Goal: Task Accomplishment & Management: Manage account settings

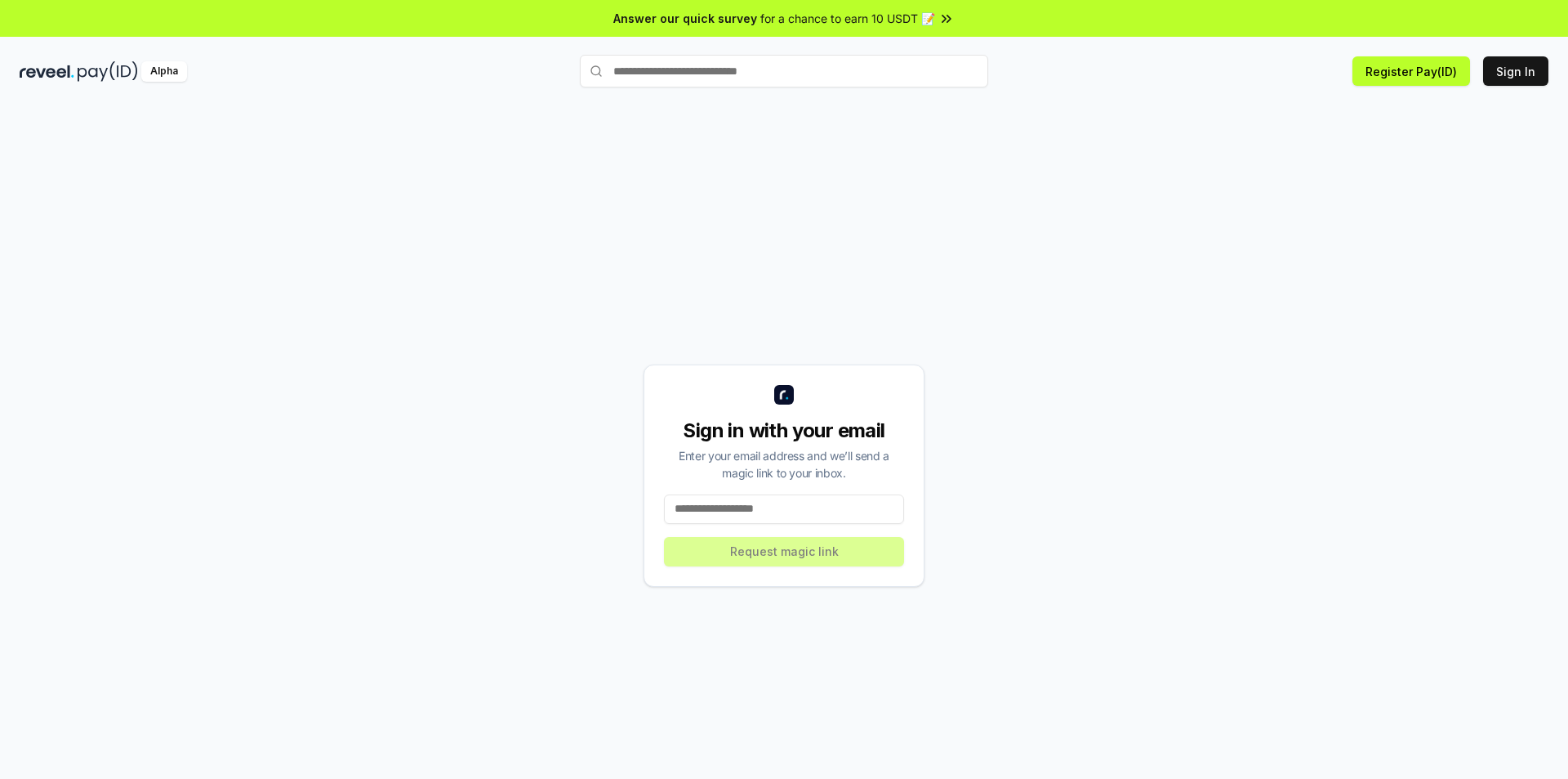
click at [784, 507] on input at bounding box center [784, 509] width 240 height 29
type input "*"
type input "**********"
click at [807, 549] on button "Request magic link" at bounding box center [784, 551] width 240 height 29
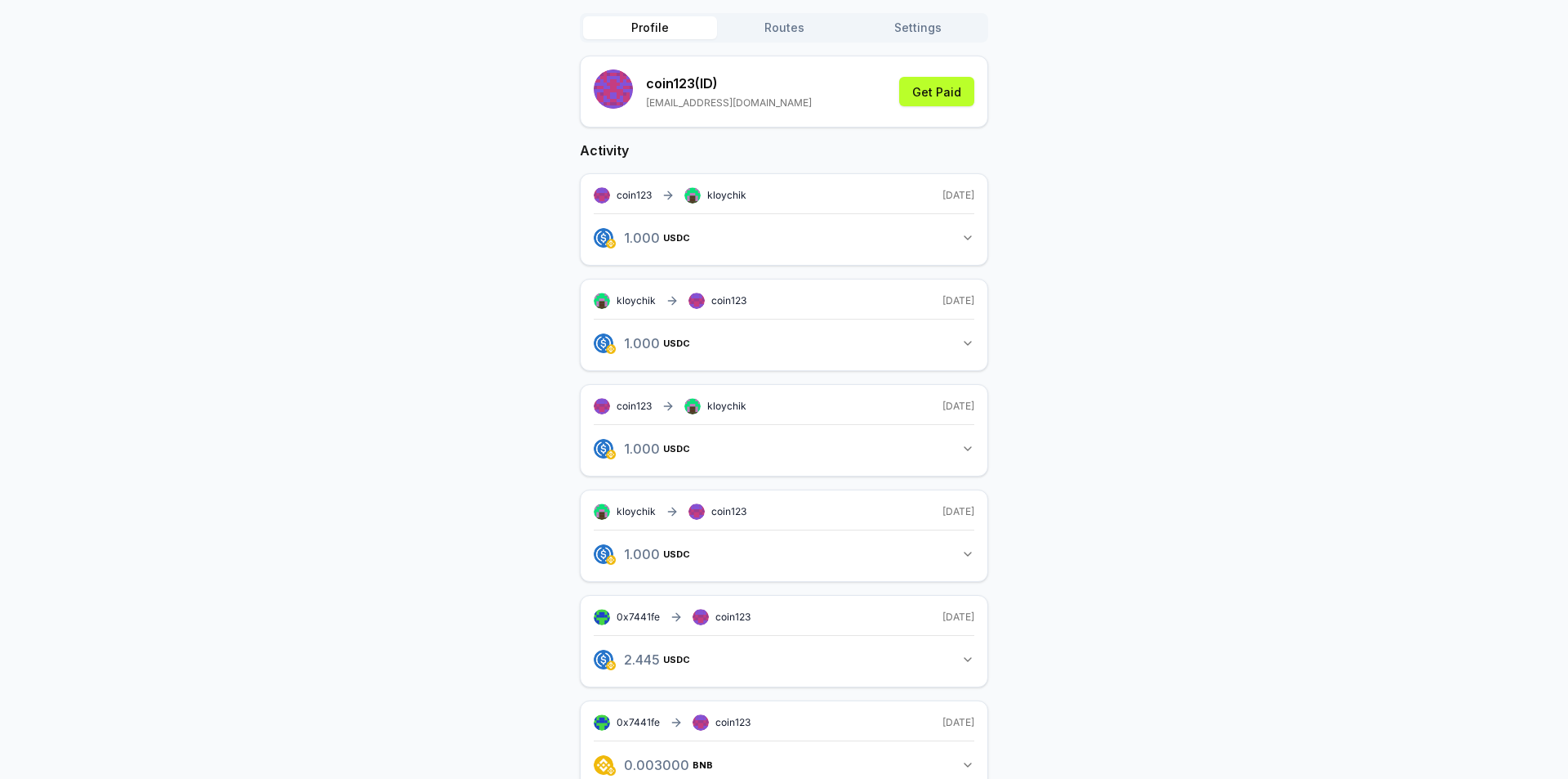
scroll to position [208, 0]
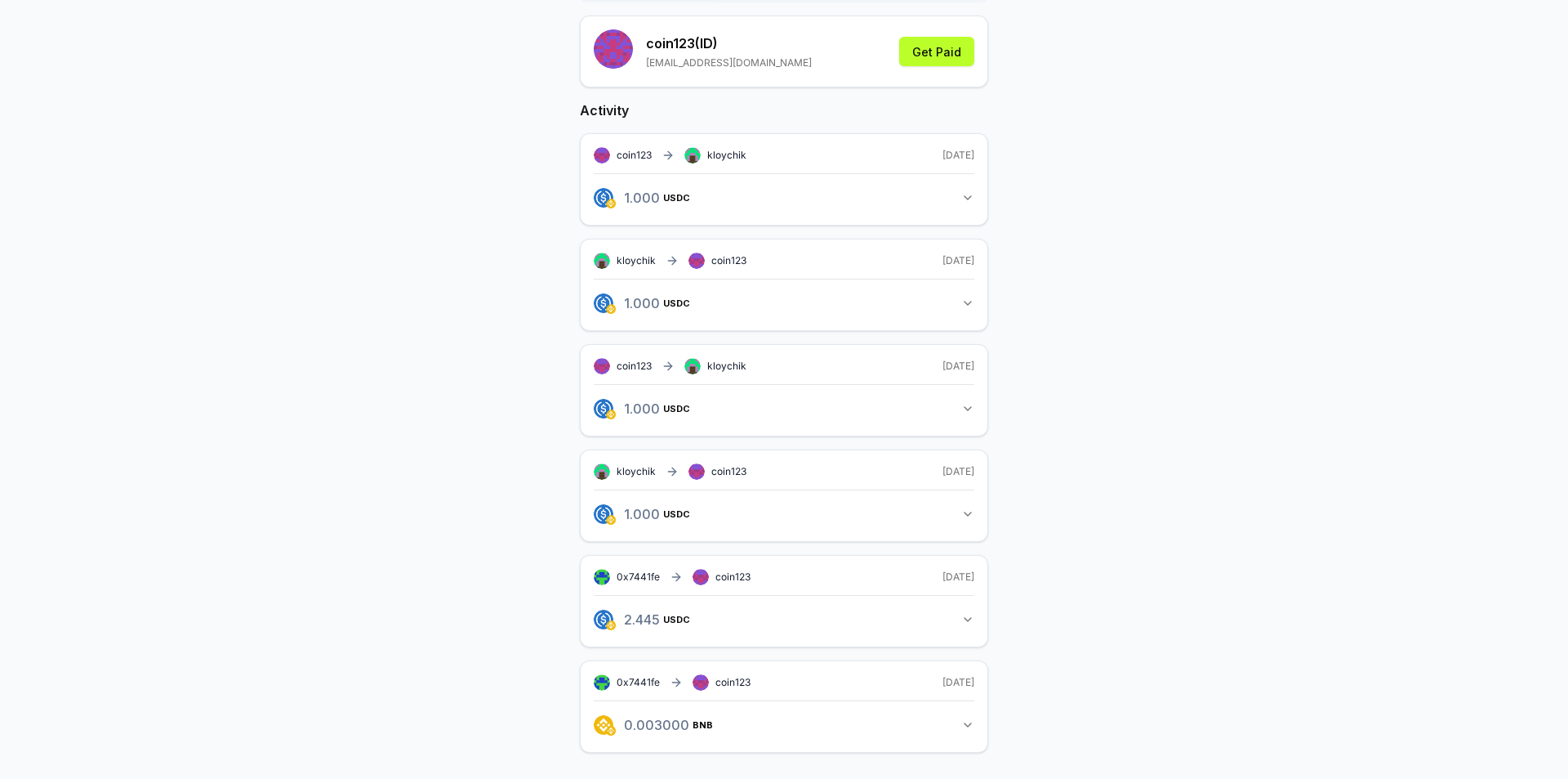
click at [971, 194] on icon "button" at bounding box center [968, 198] width 13 height 13
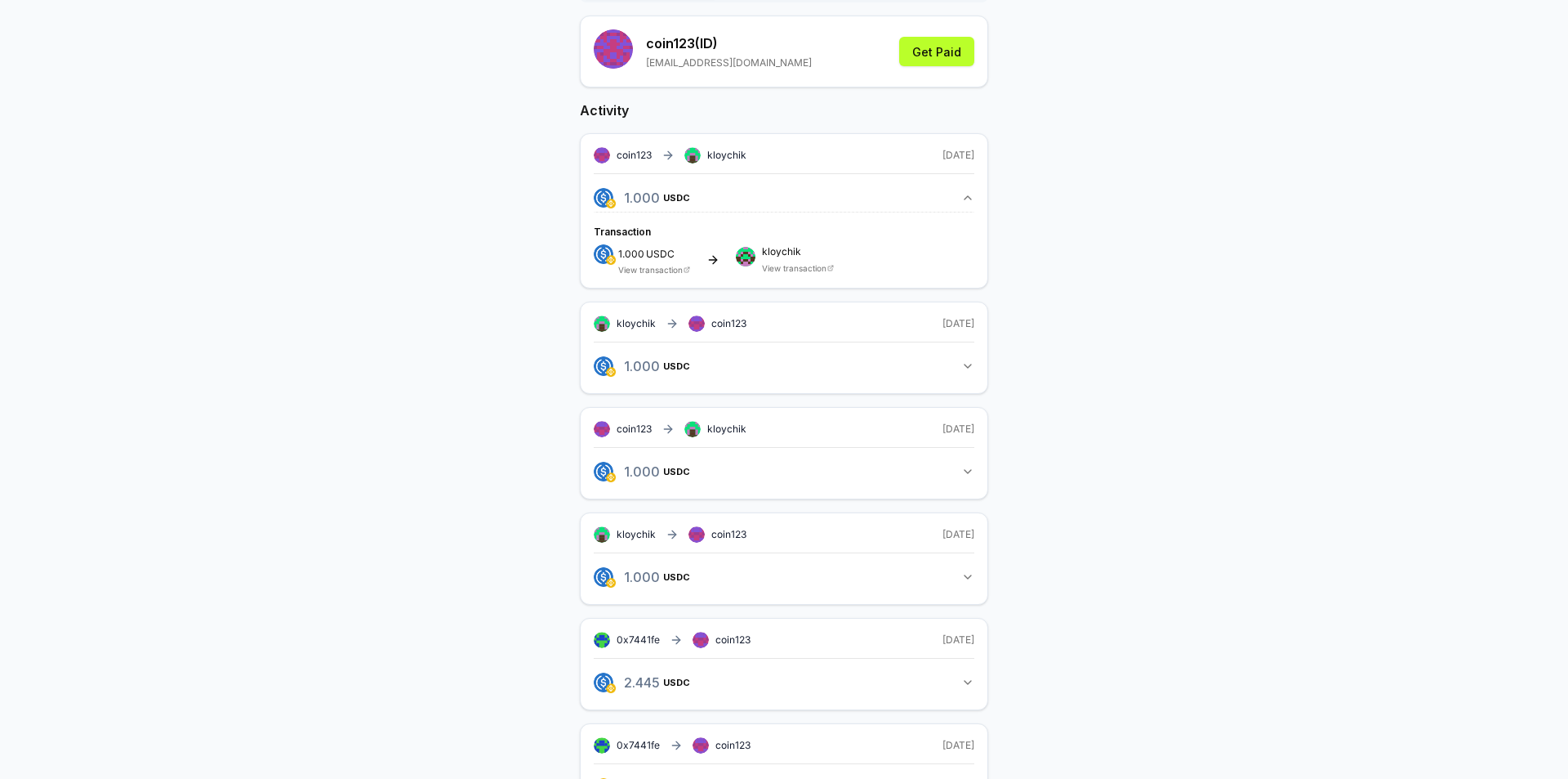
click at [971, 194] on icon "button" at bounding box center [968, 198] width 13 height 13
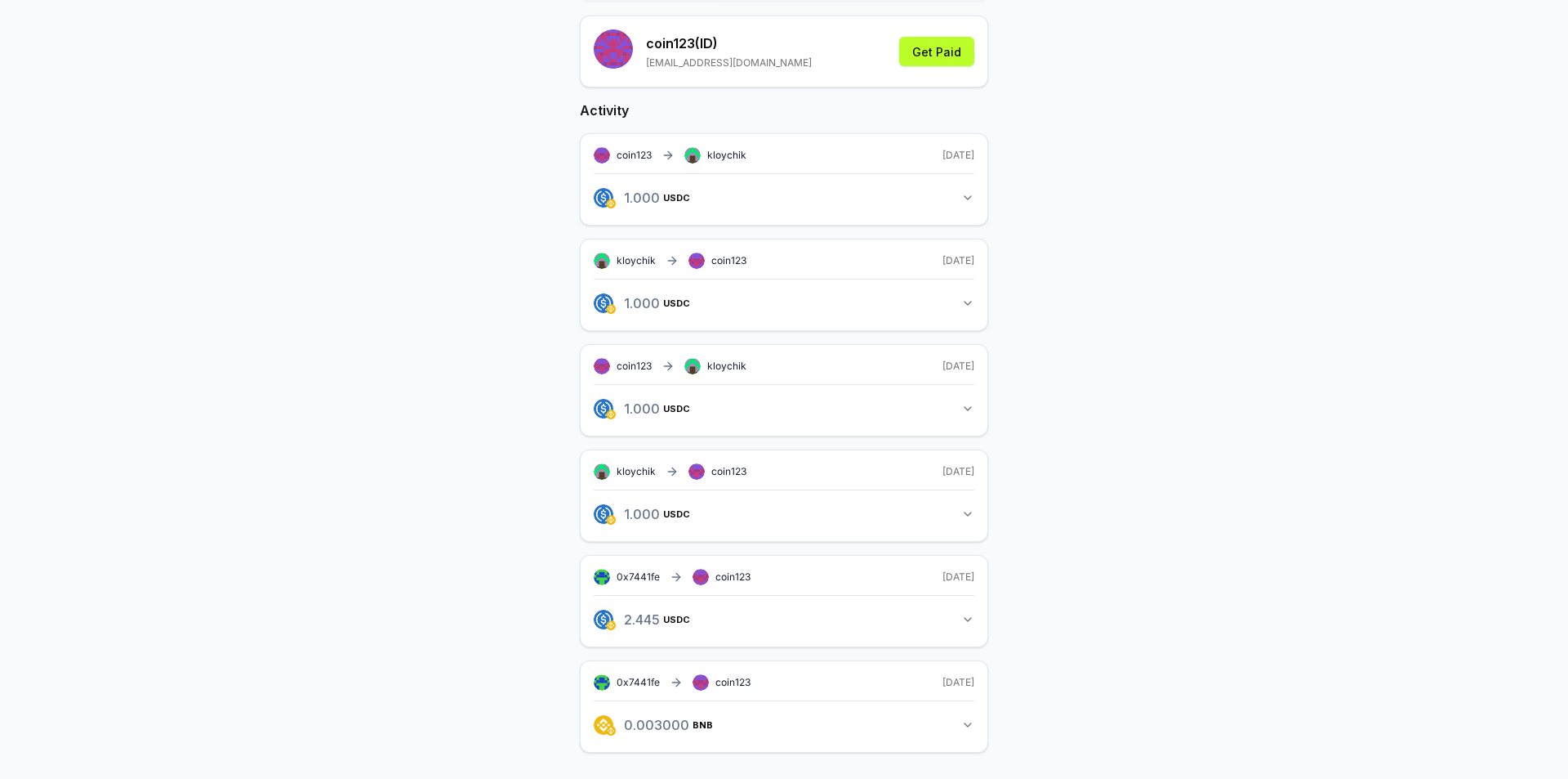
click at [971, 194] on icon "button" at bounding box center [968, 198] width 13 height 13
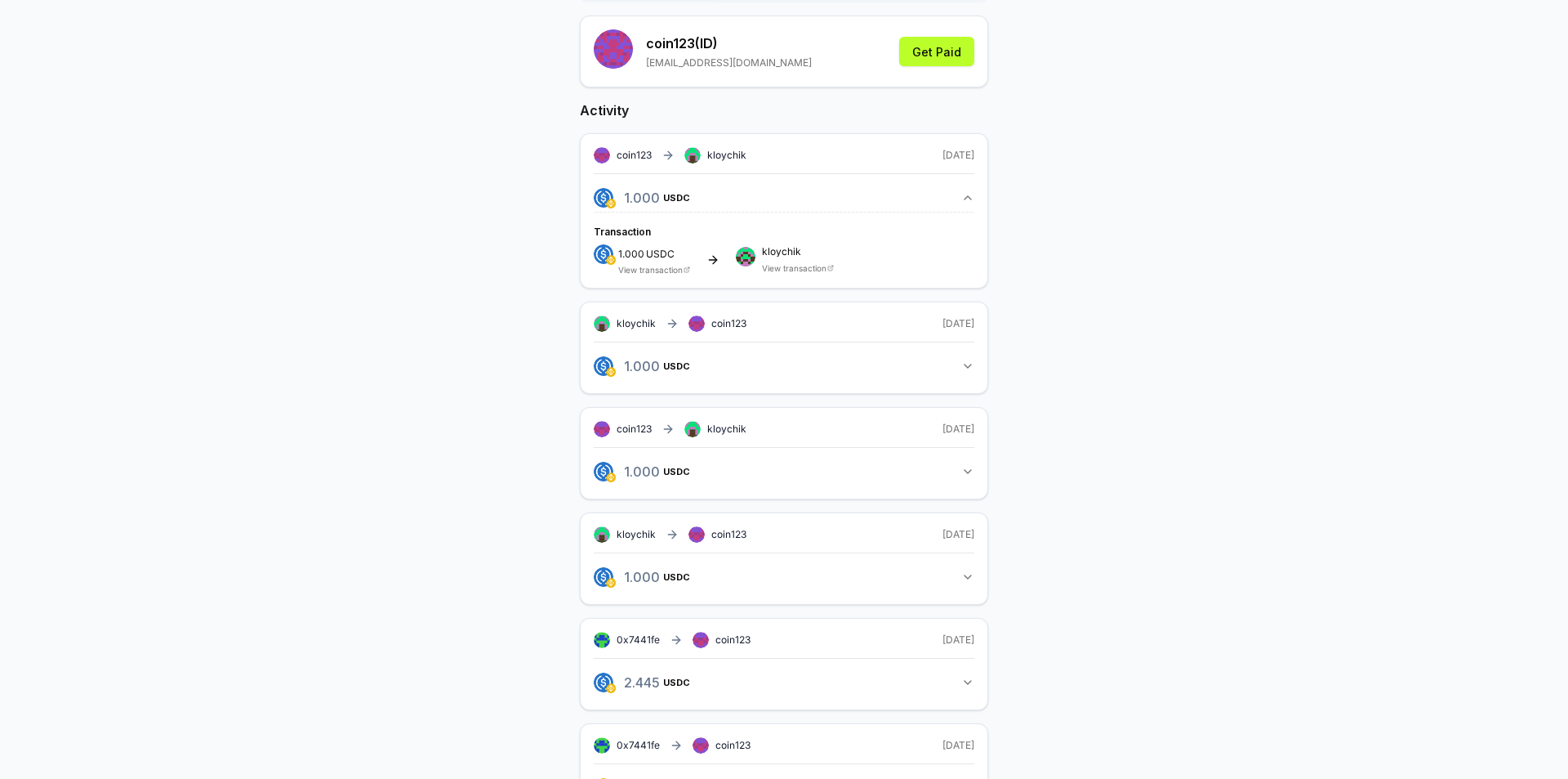
click at [971, 194] on icon "button" at bounding box center [968, 198] width 13 height 13
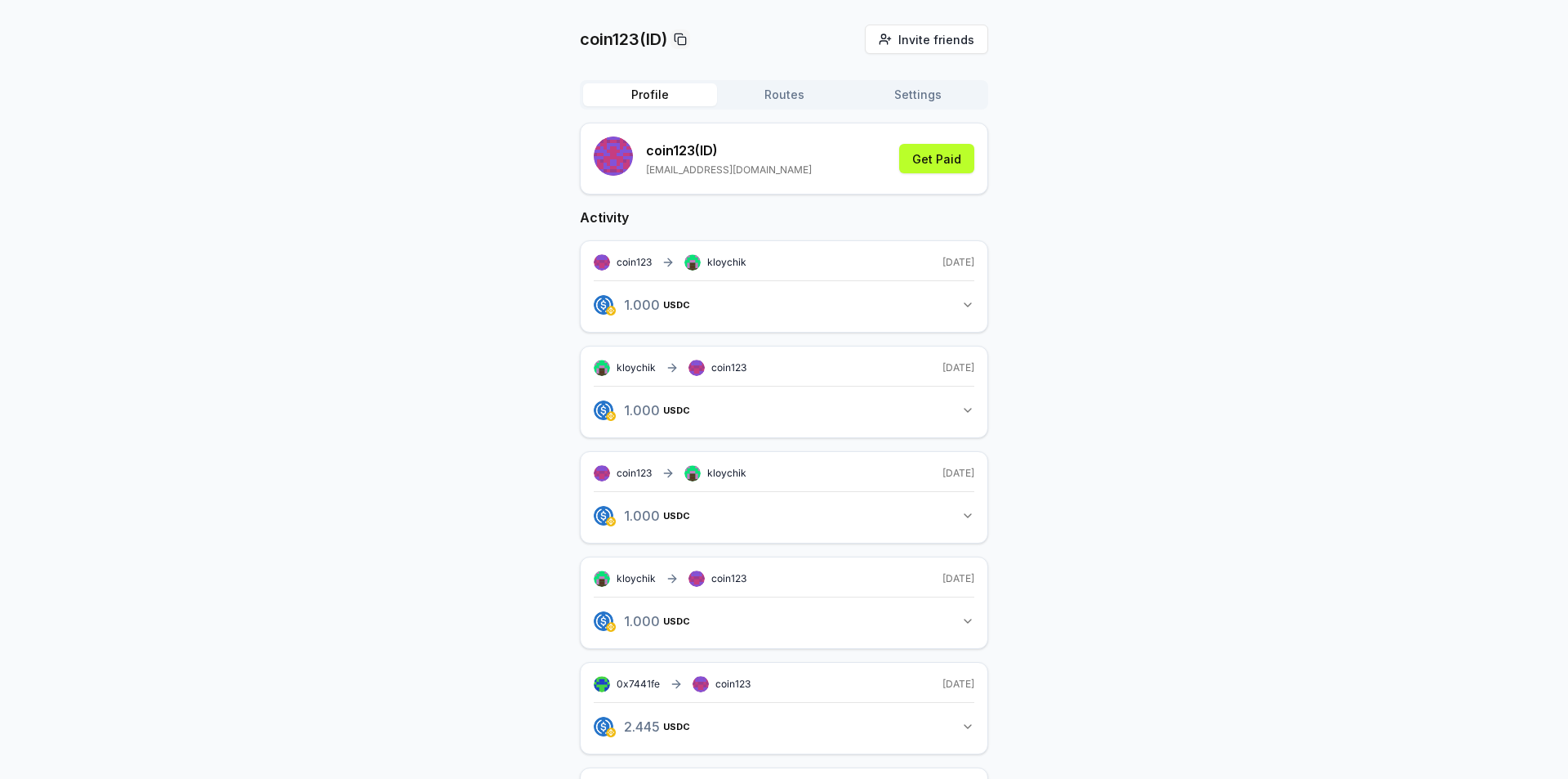
scroll to position [0, 0]
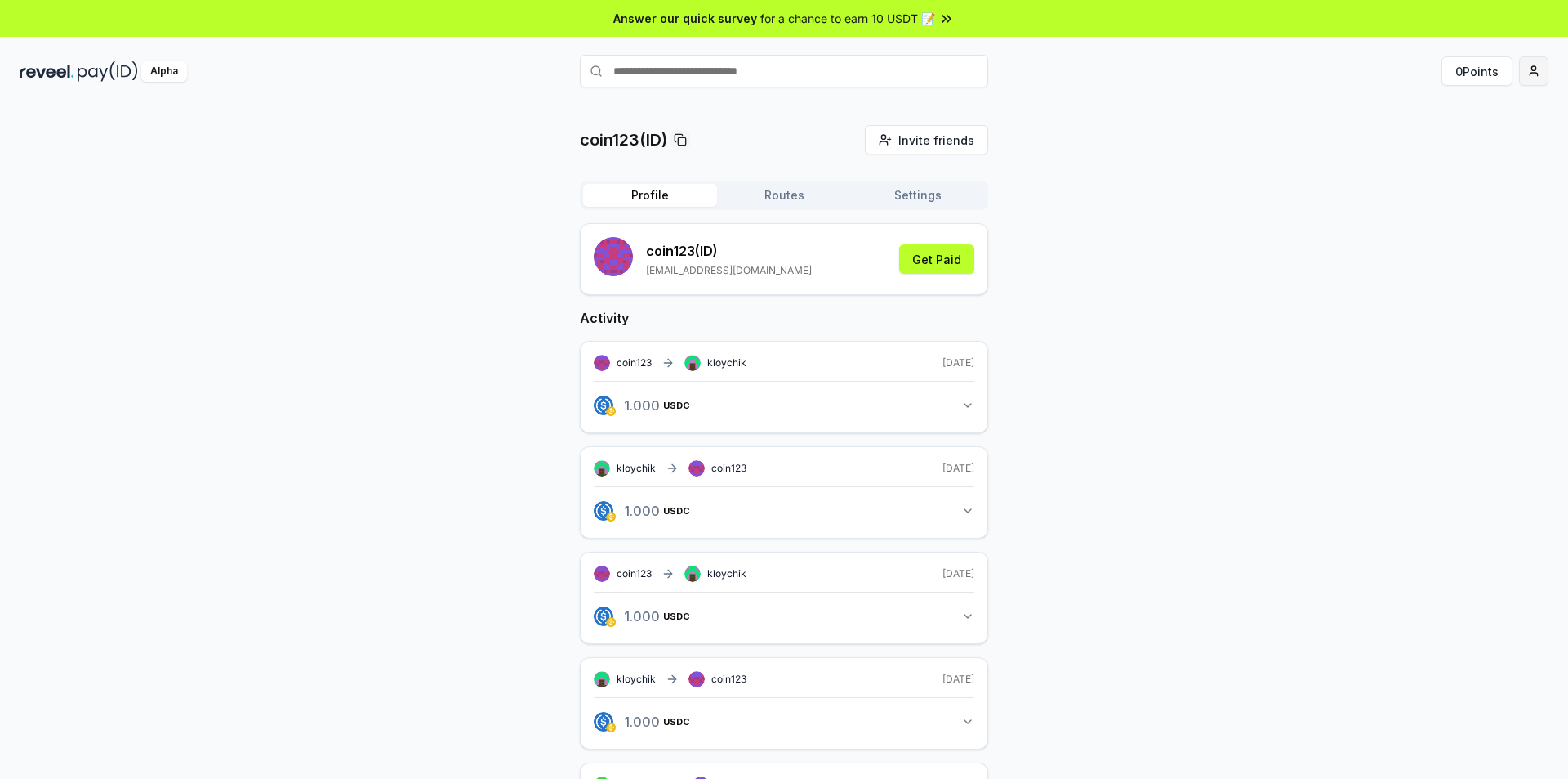
click at [1535, 67] on html "Answer our quick survey for a chance to earn 10 USDT 📝 Alpha 0 Points coin123(I…" at bounding box center [784, 389] width 1568 height 779
click at [1437, 138] on div "View Profile" at bounding box center [1457, 141] width 181 height 27
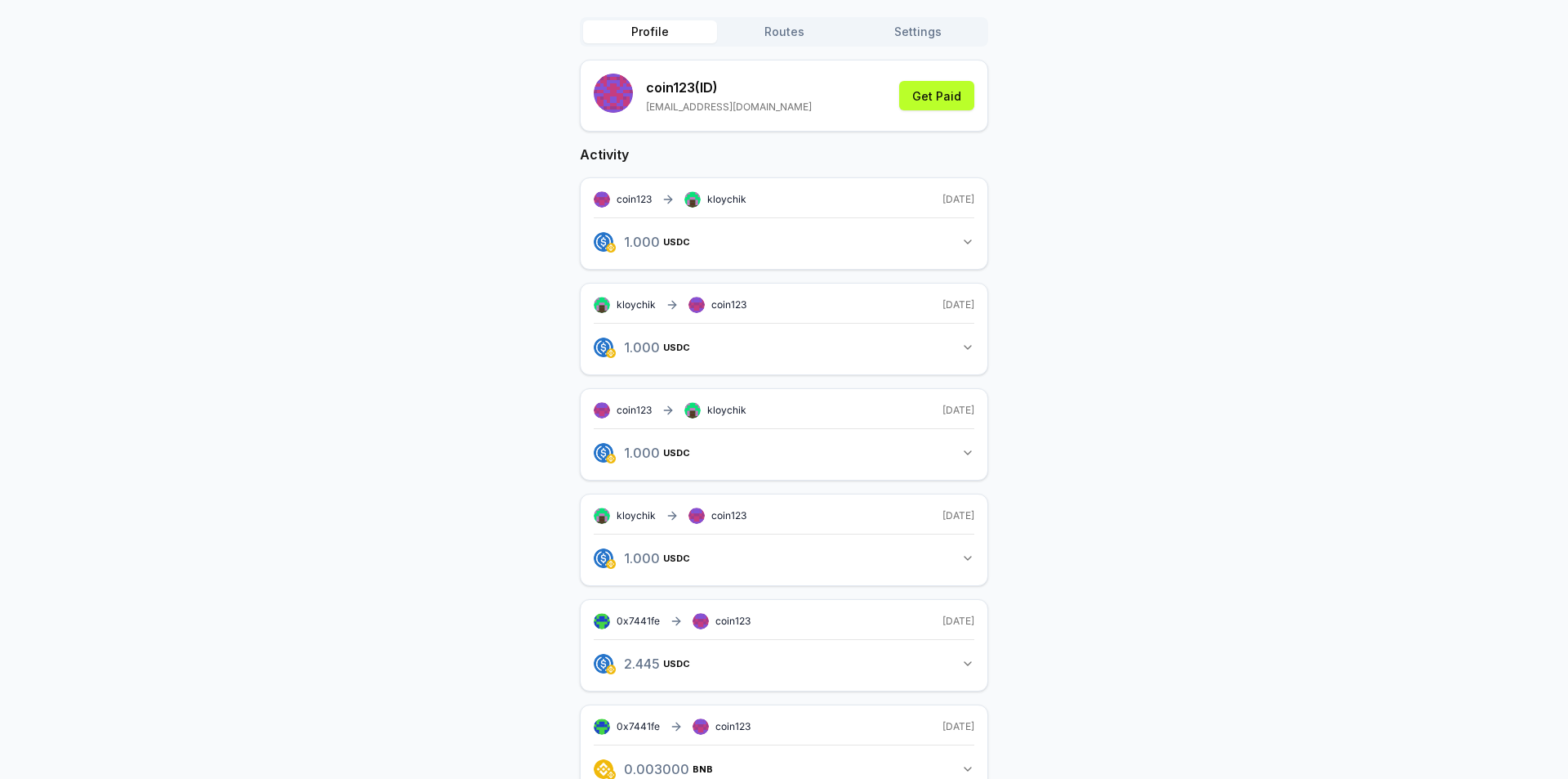
scroll to position [208, 0]
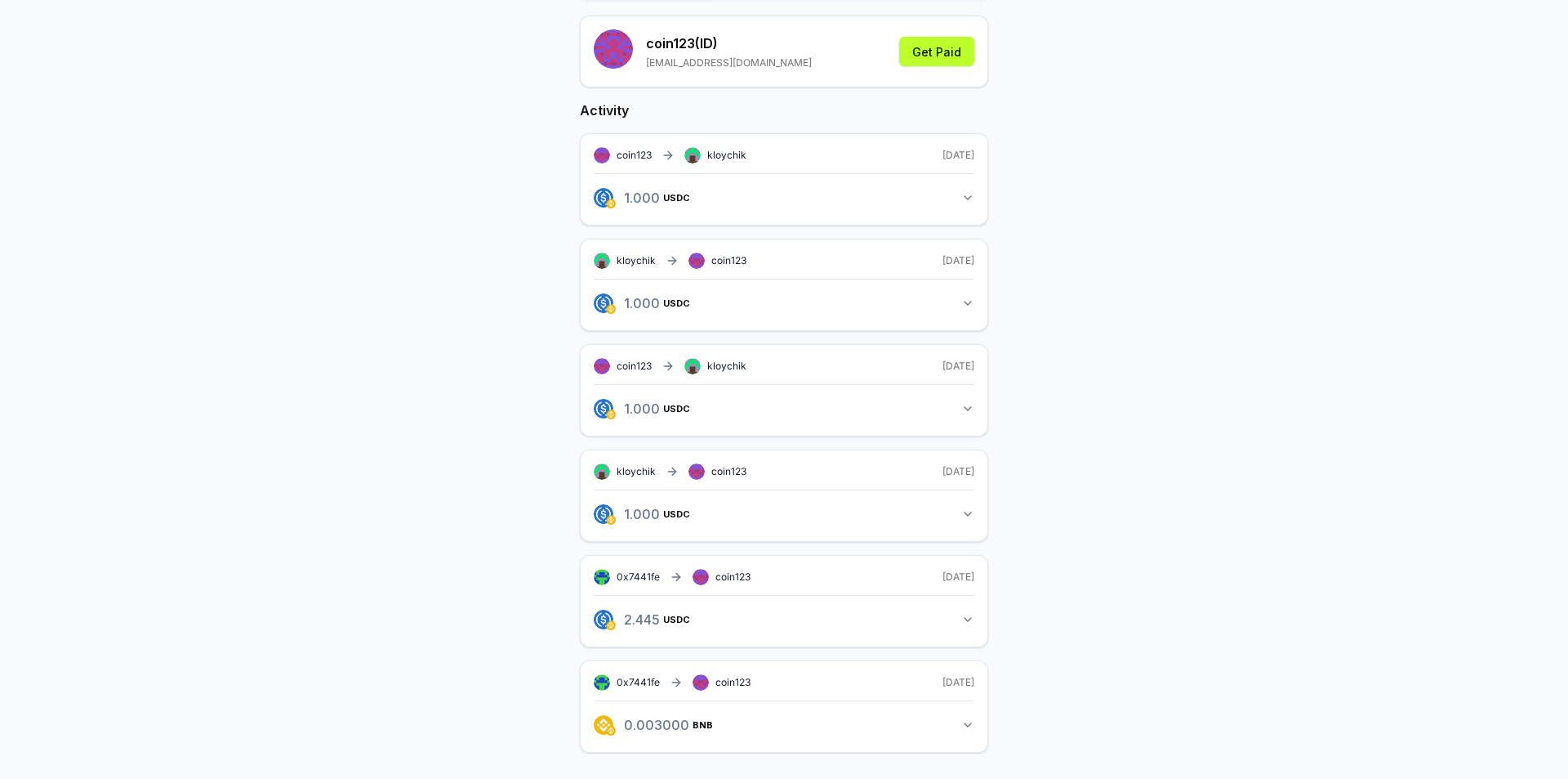
click at [954, 727] on button "0.003000 BNB 0.003 BNB" at bounding box center [784, 724] width 381 height 27
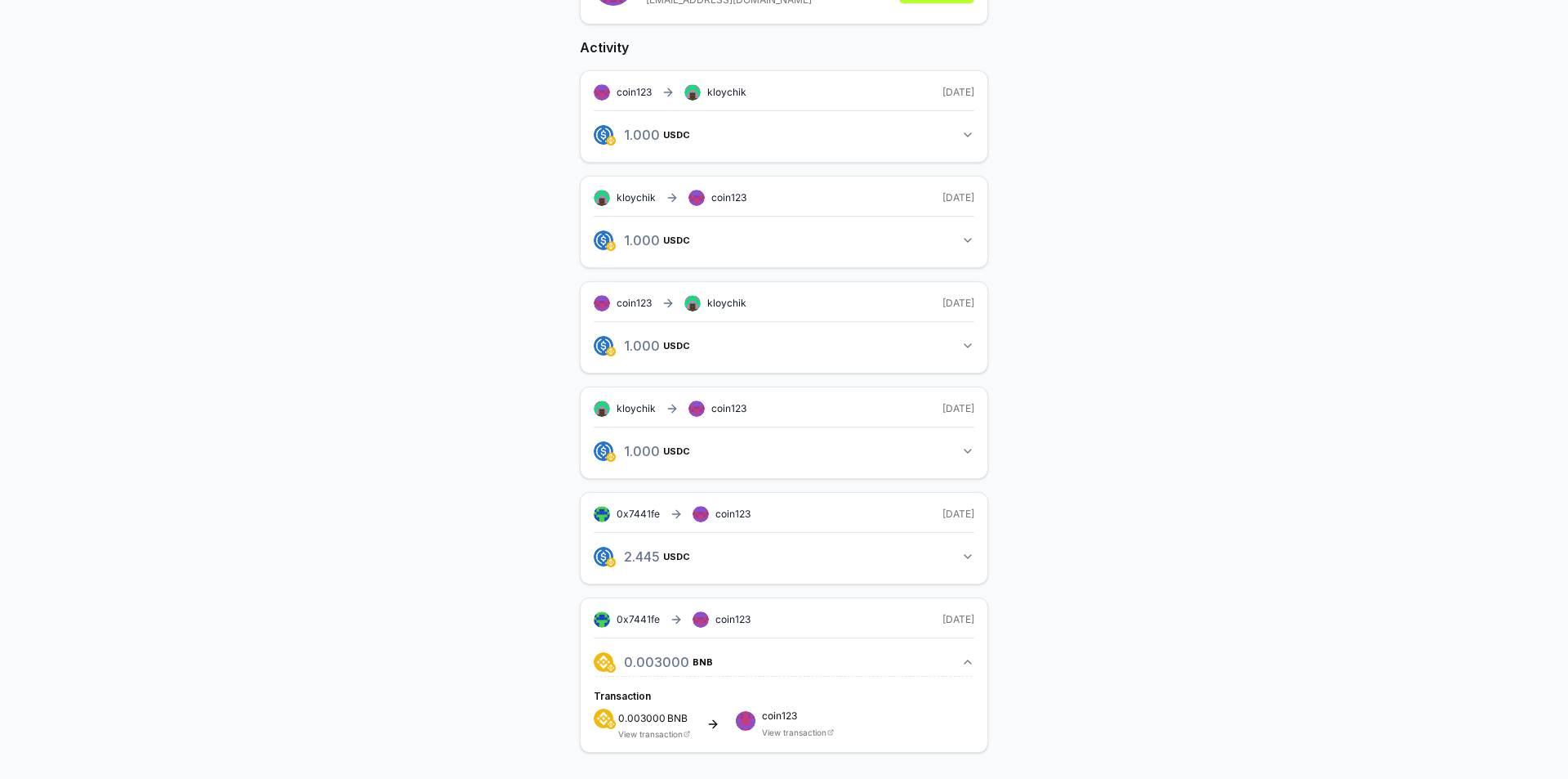
scroll to position [0, 0]
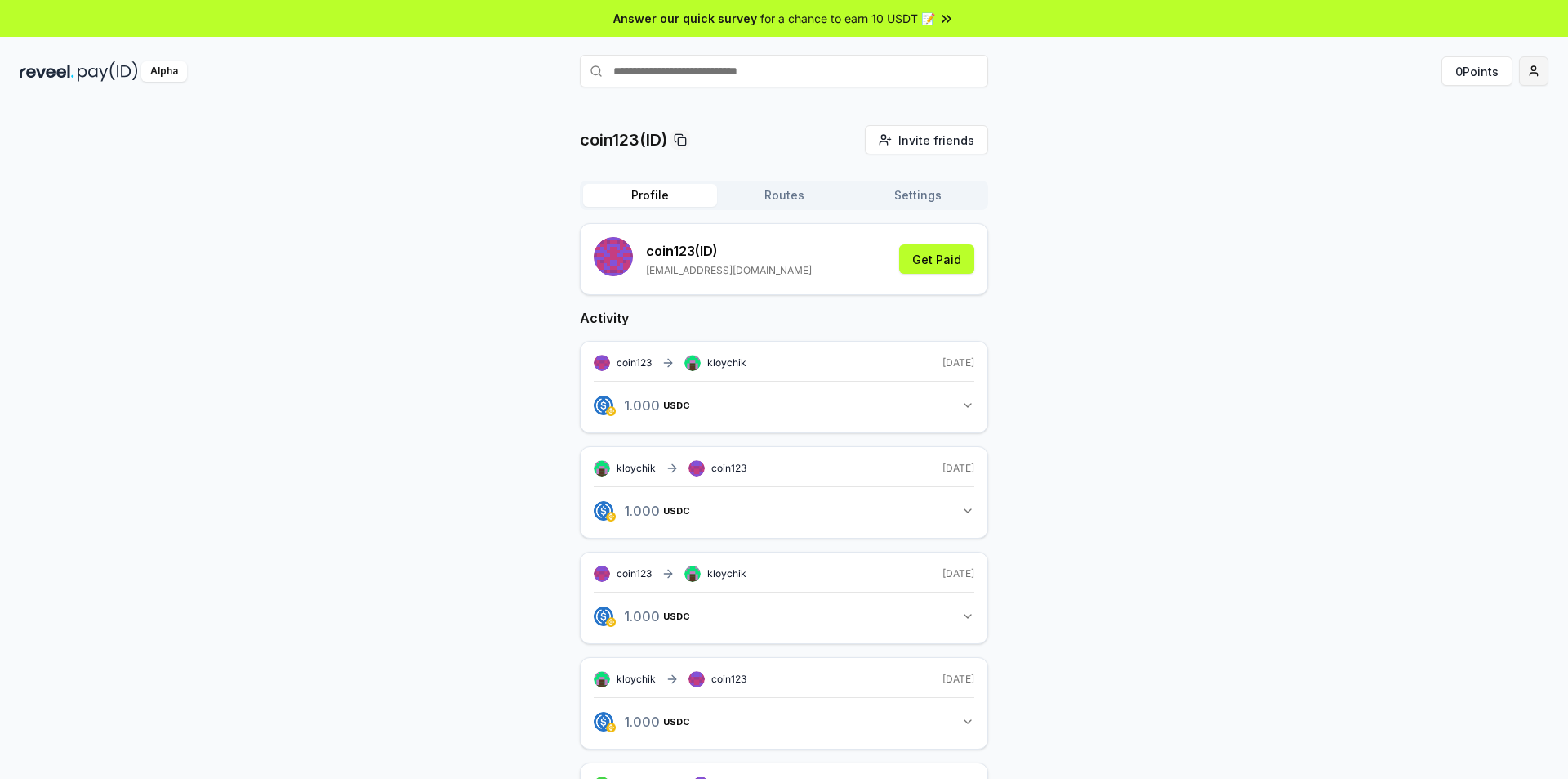
click at [1532, 63] on html "Answer our quick survey for a chance to earn 10 USDT 📝 Alpha 0 Points coin123(I…" at bounding box center [784, 389] width 1568 height 779
click at [1427, 141] on div "View Profile" at bounding box center [1457, 141] width 181 height 27
click at [944, 258] on button "Get Paid" at bounding box center [936, 259] width 76 height 29
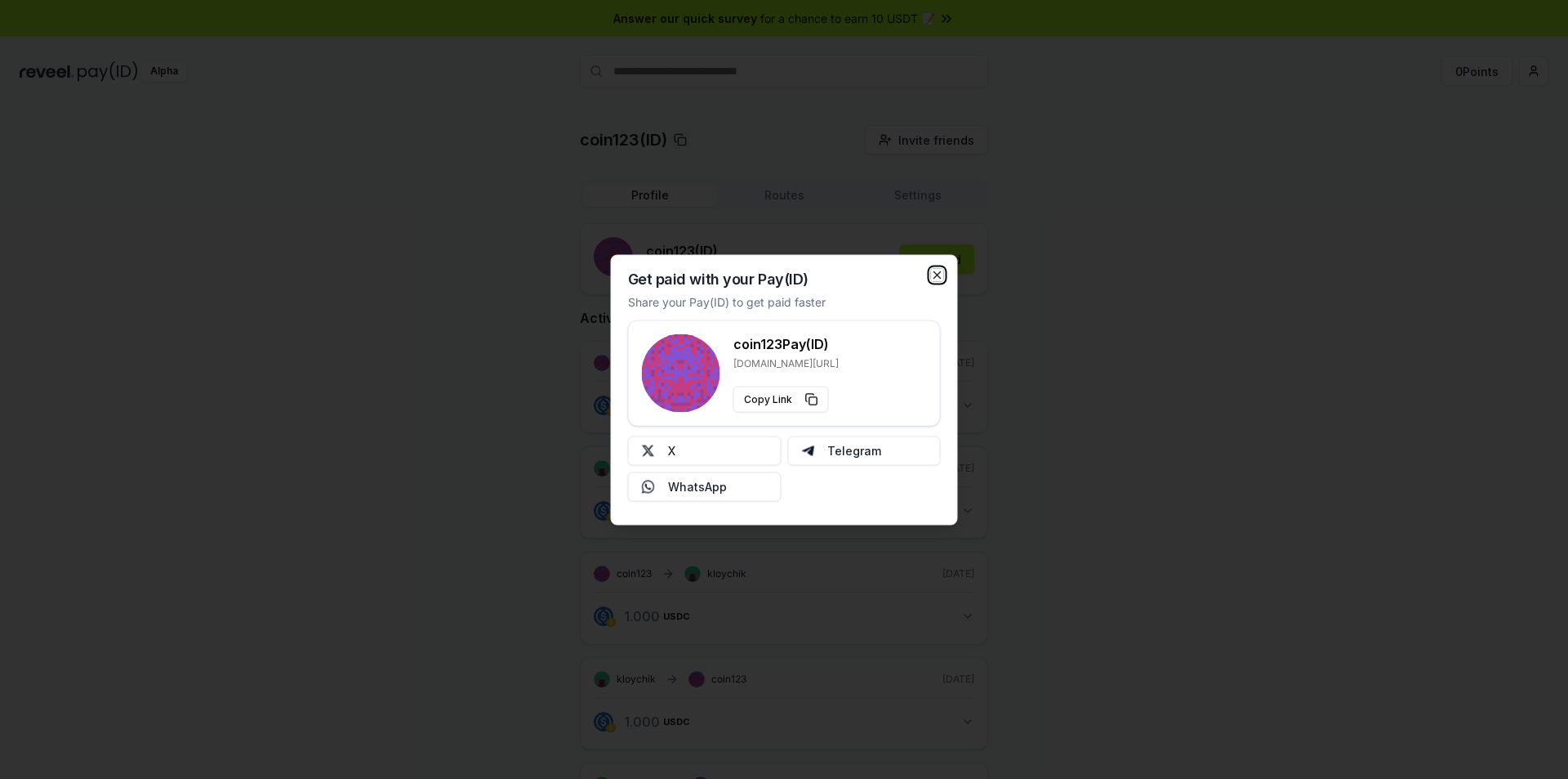
click at [939, 275] on icon "button" at bounding box center [937, 274] width 13 height 13
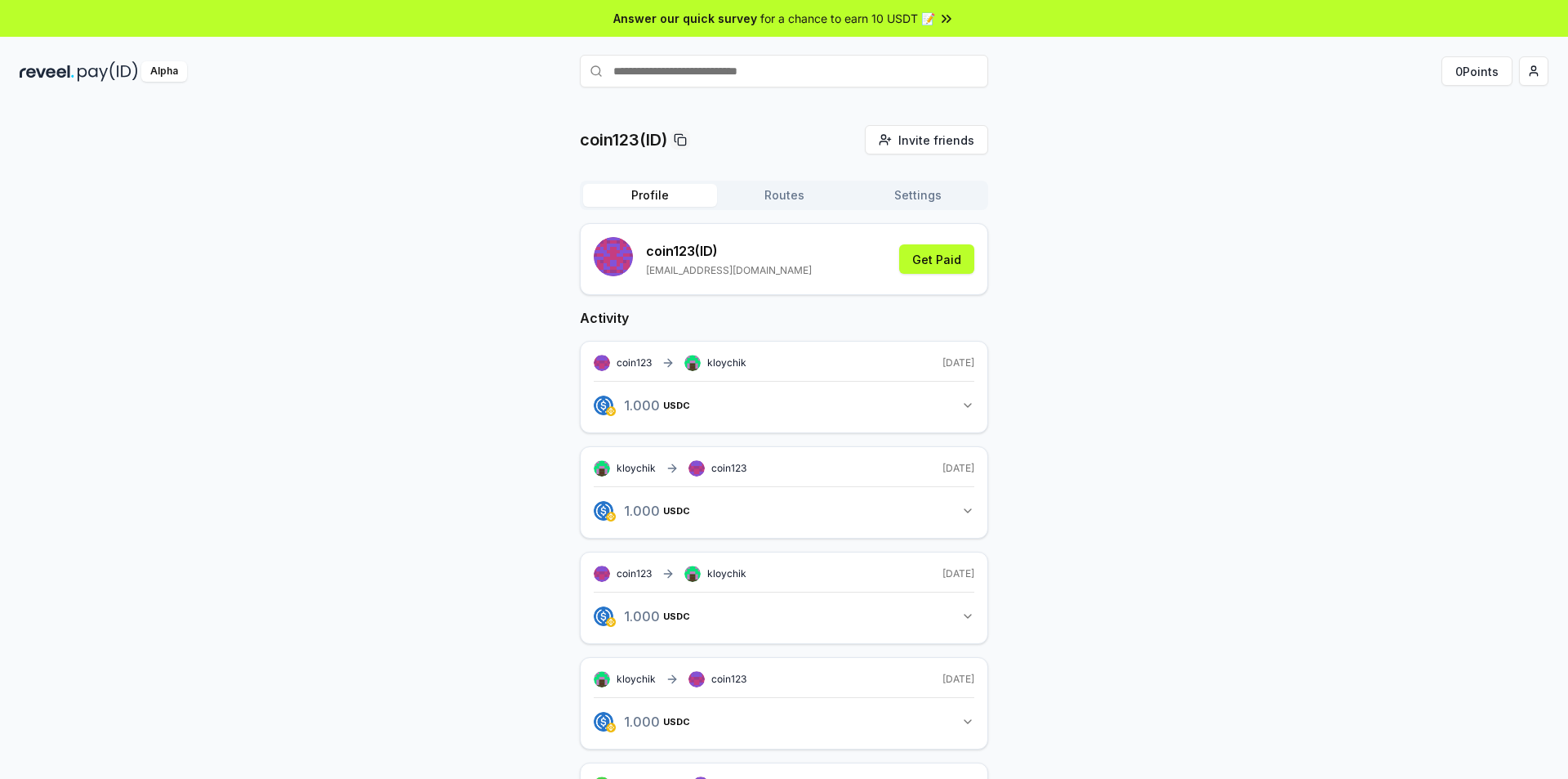
click at [779, 190] on button "Routes" at bounding box center [783, 195] width 134 height 23
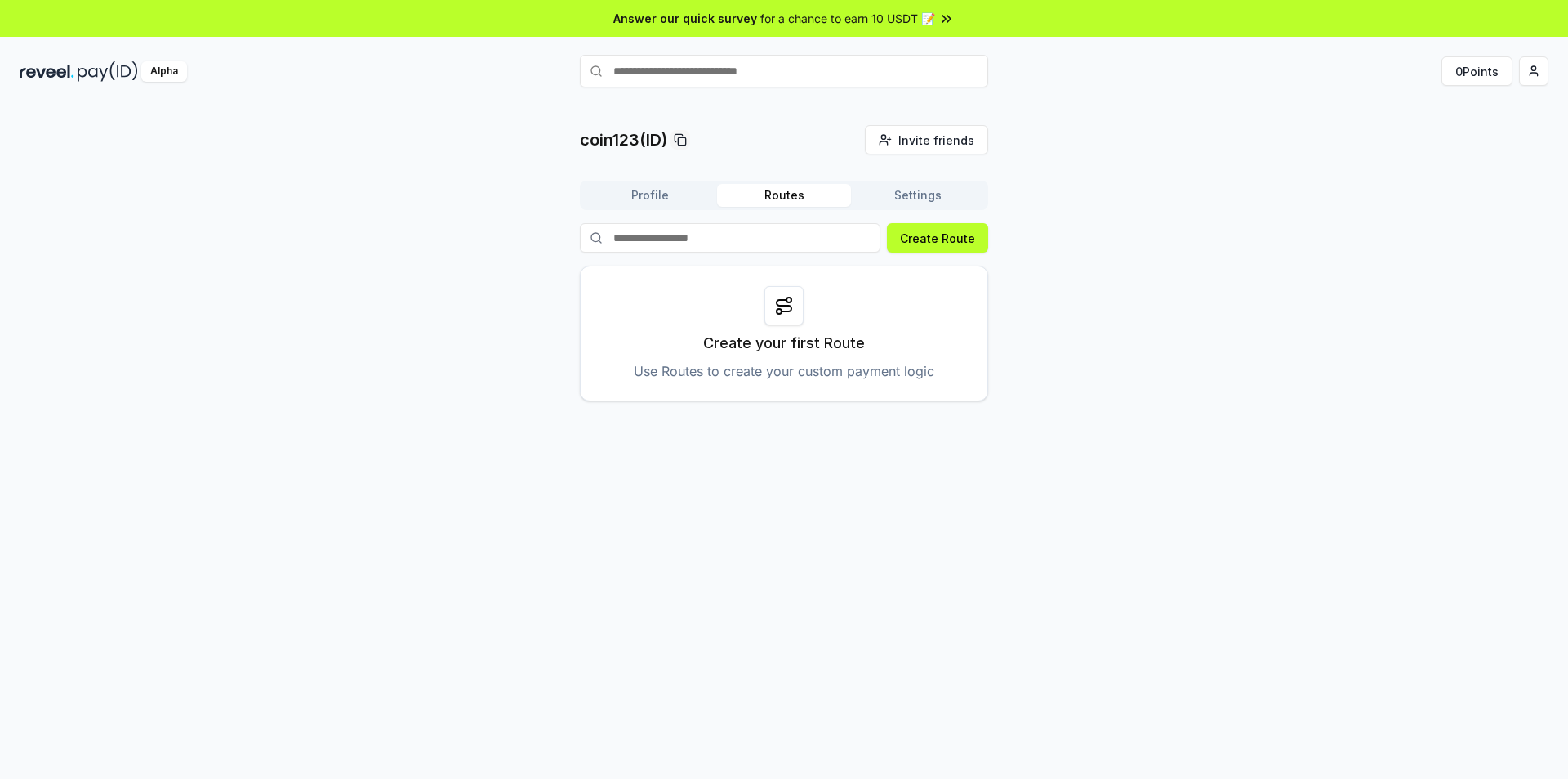
click at [919, 199] on button "Settings" at bounding box center [918, 195] width 134 height 23
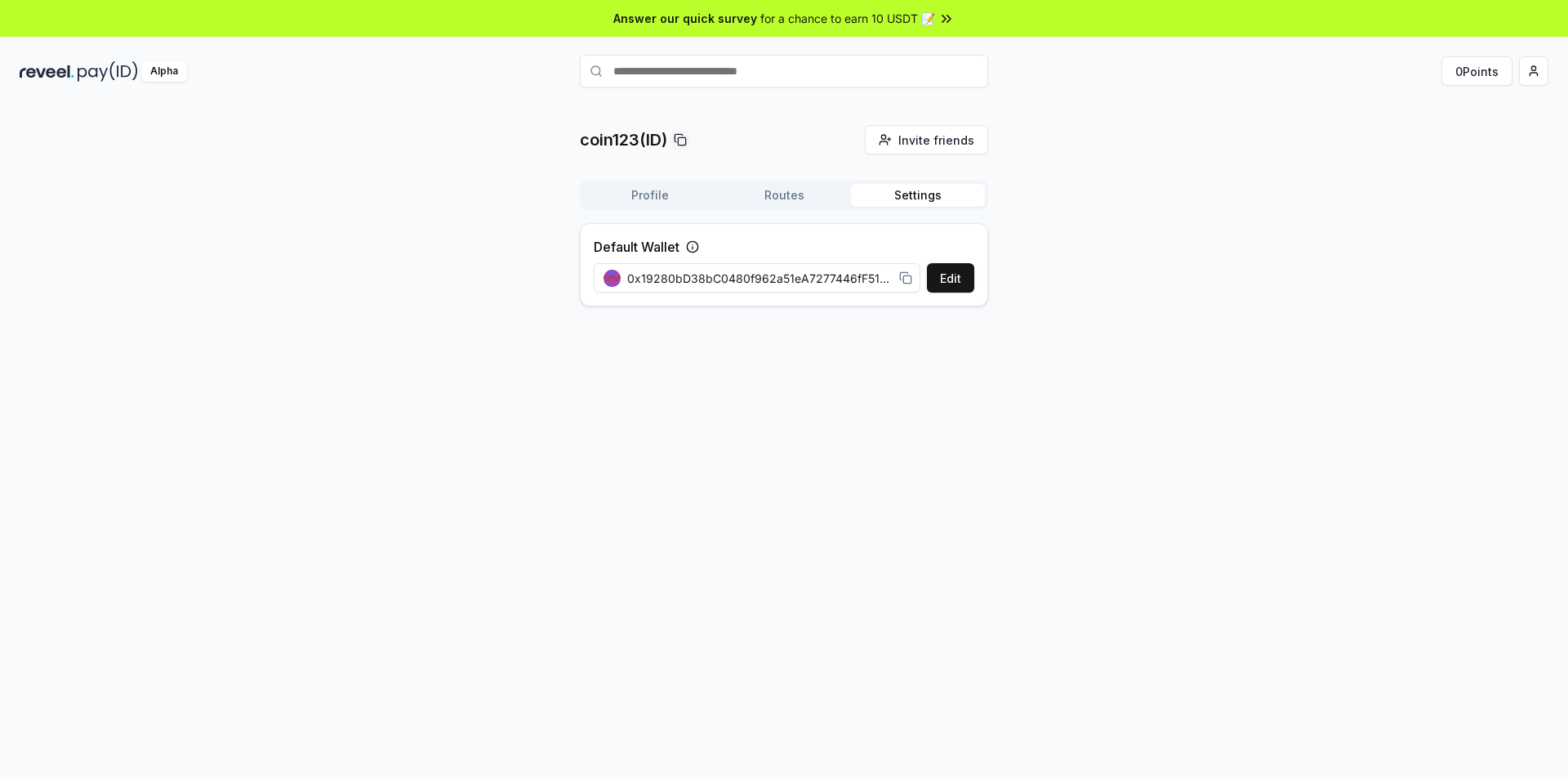
click at [656, 195] on button "Profile" at bounding box center [649, 195] width 134 height 23
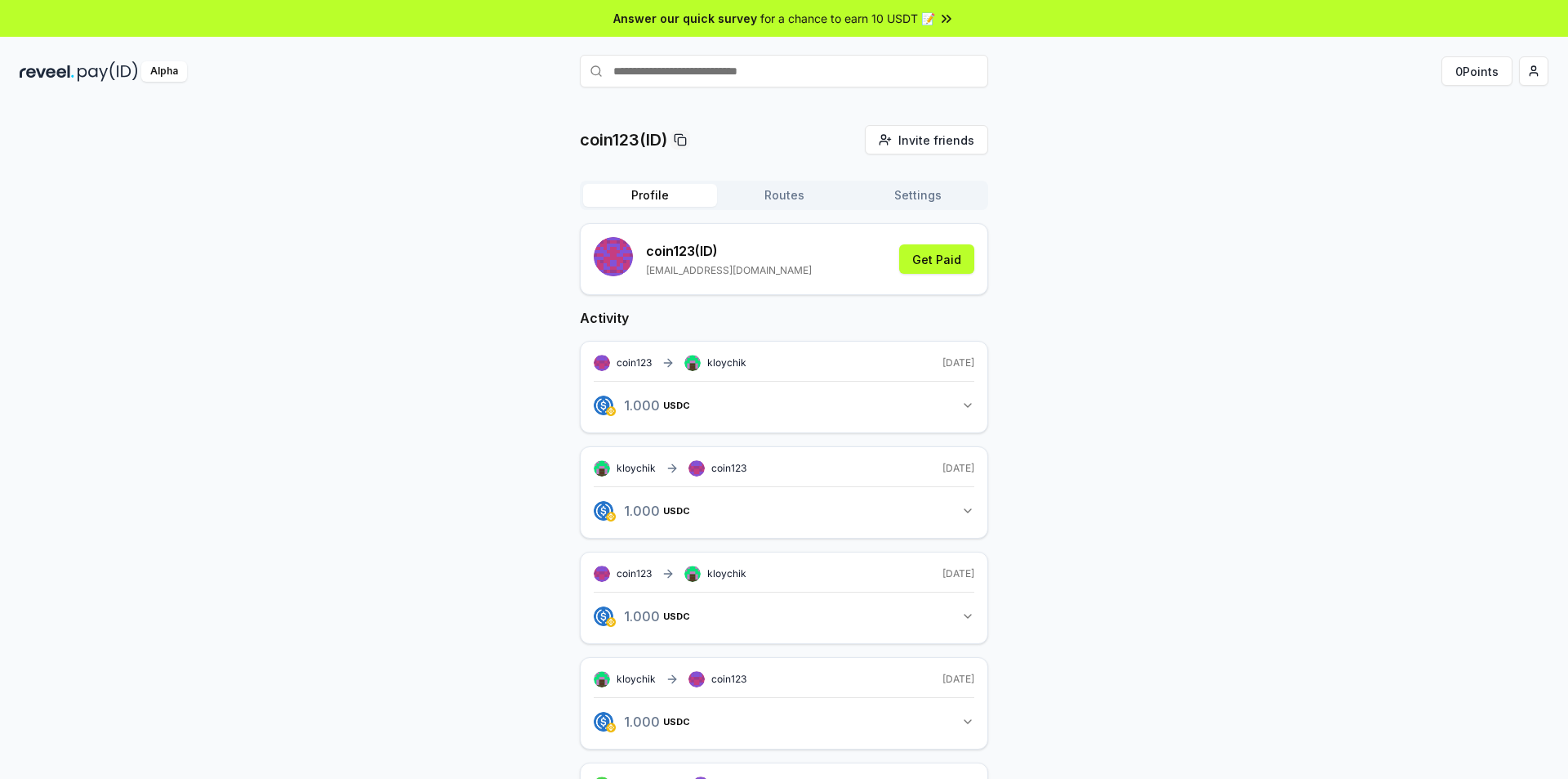
click at [153, 68] on div "Alpha" at bounding box center [164, 71] width 46 height 20
click at [957, 403] on button "1.000 USDC 1 USDC" at bounding box center [784, 405] width 381 height 27
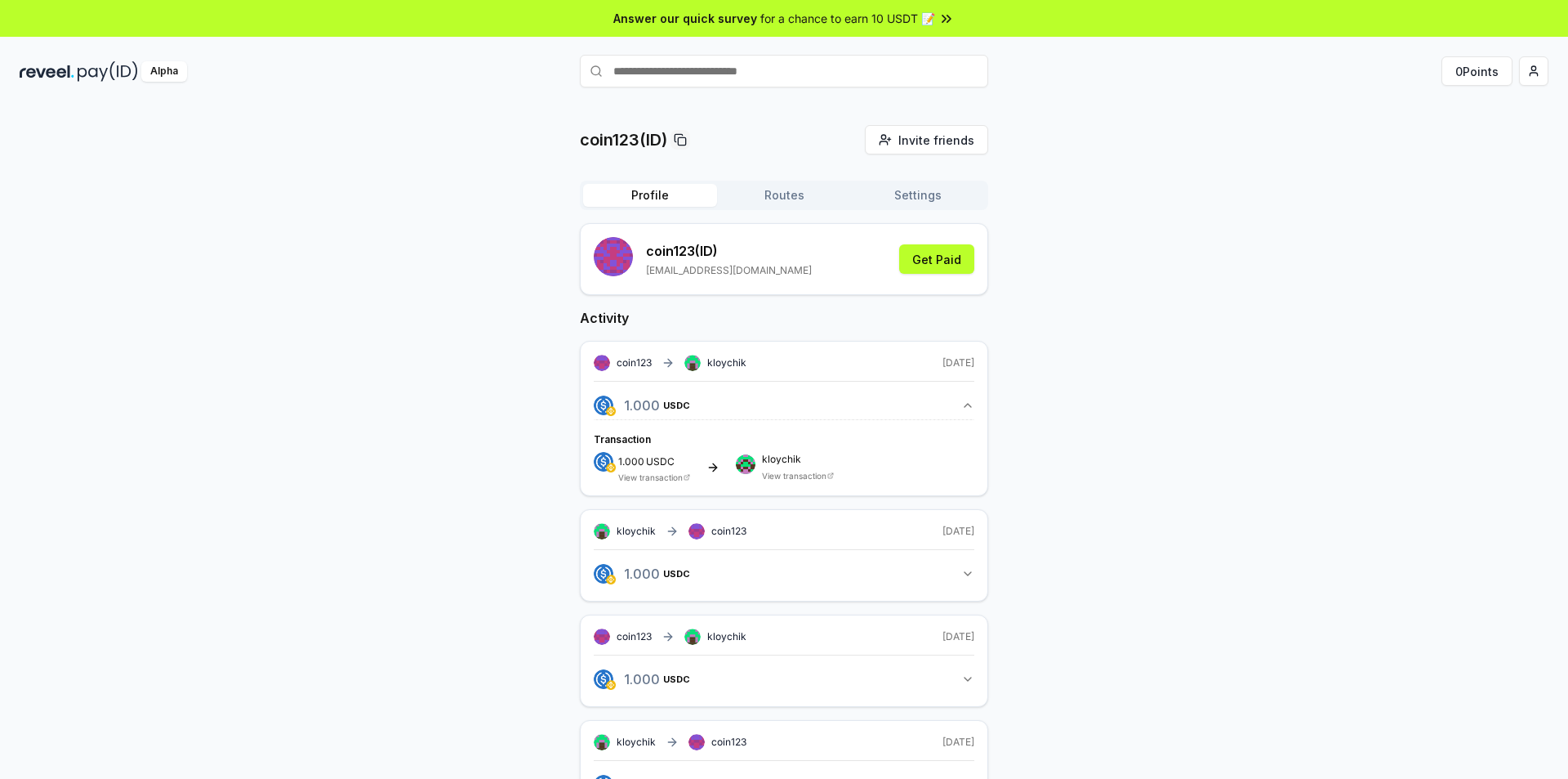
click at [957, 403] on button "1.000 USDC 1 USDC" at bounding box center [784, 405] width 381 height 27
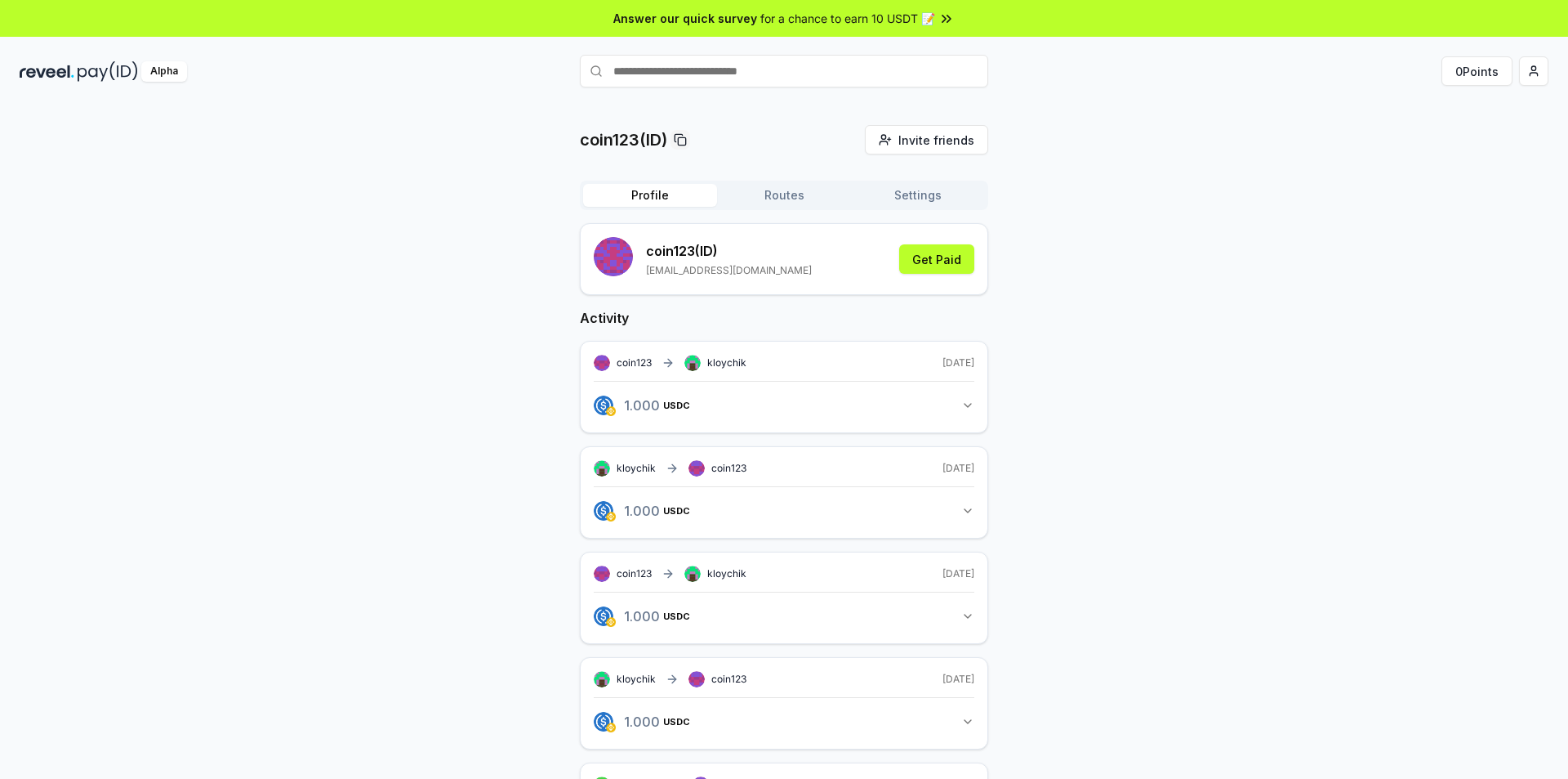
click at [961, 511] on button "1.000 USDC 1 USDC" at bounding box center [784, 510] width 381 height 27
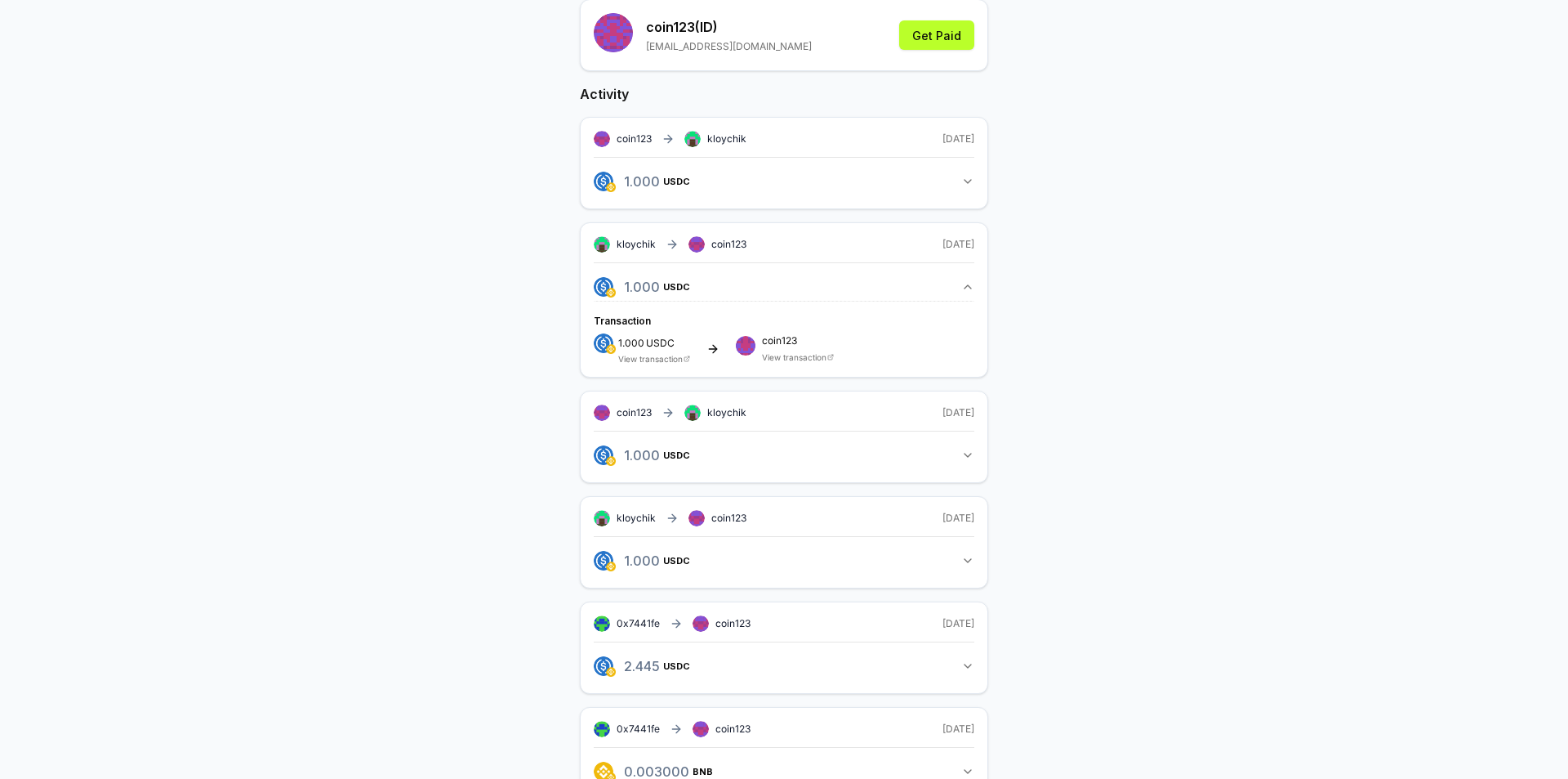
scroll to position [271, 0]
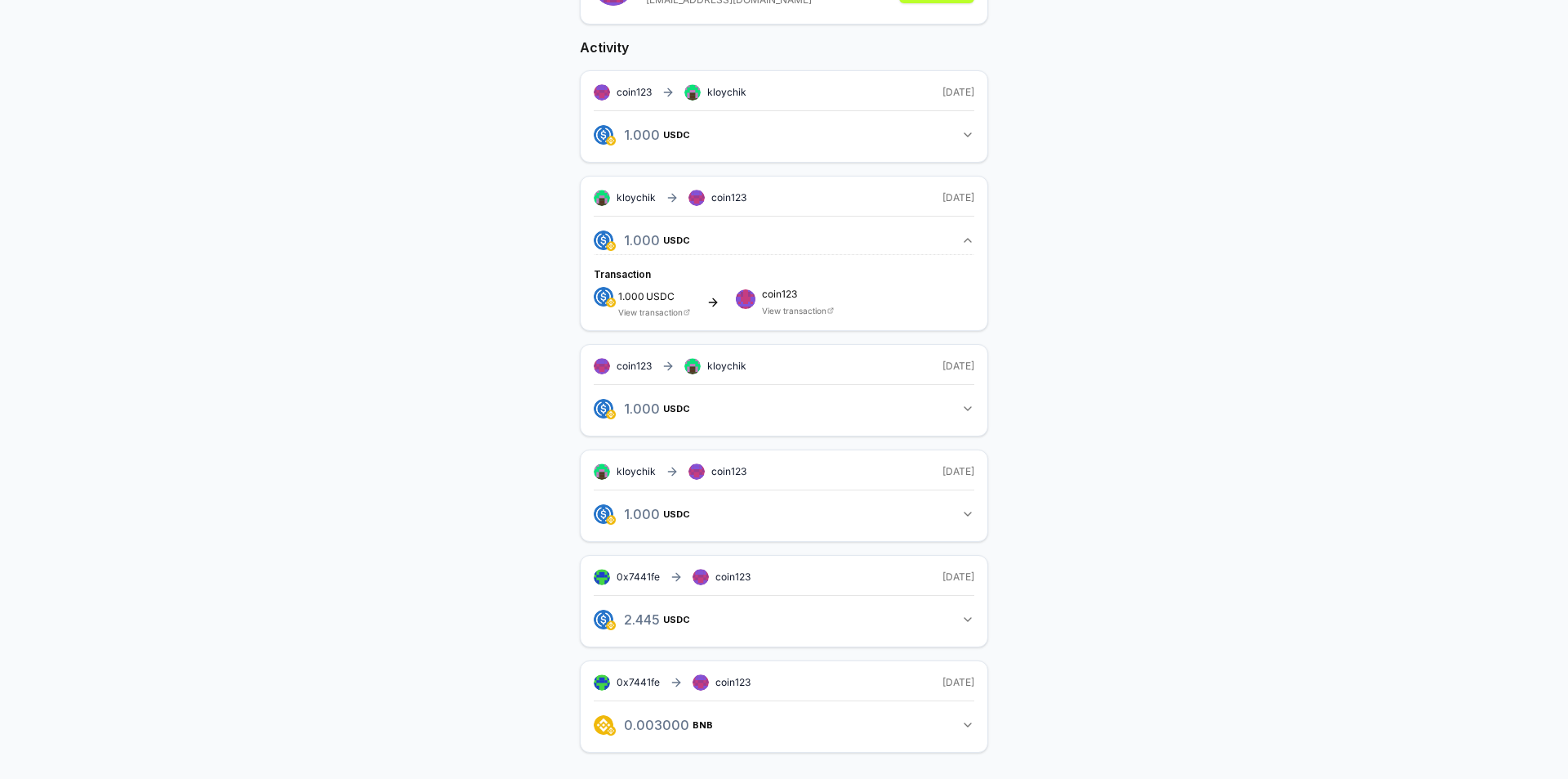
click at [646, 311] on link "View transaction" at bounding box center [650, 312] width 65 height 10
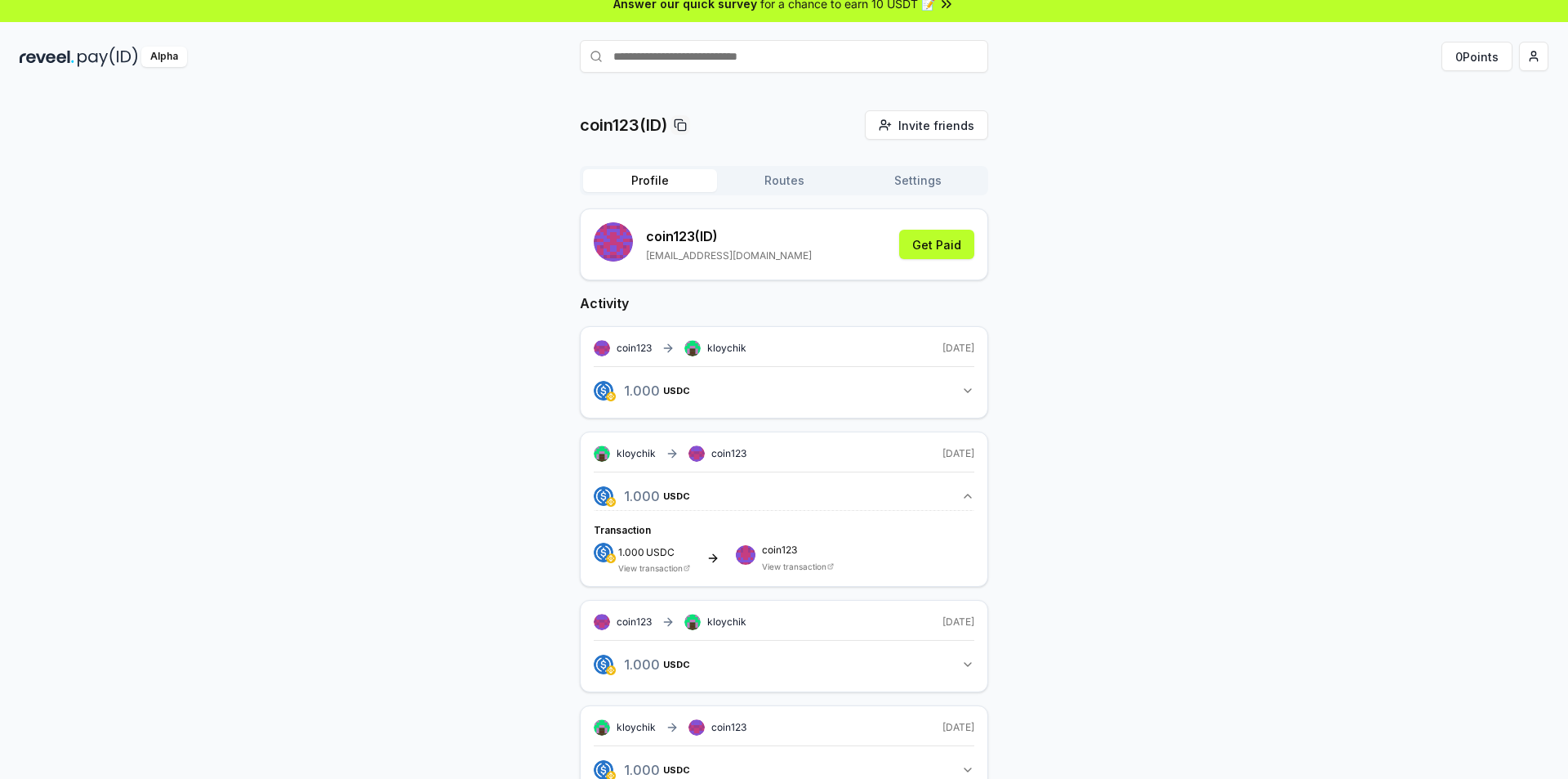
scroll to position [0, 0]
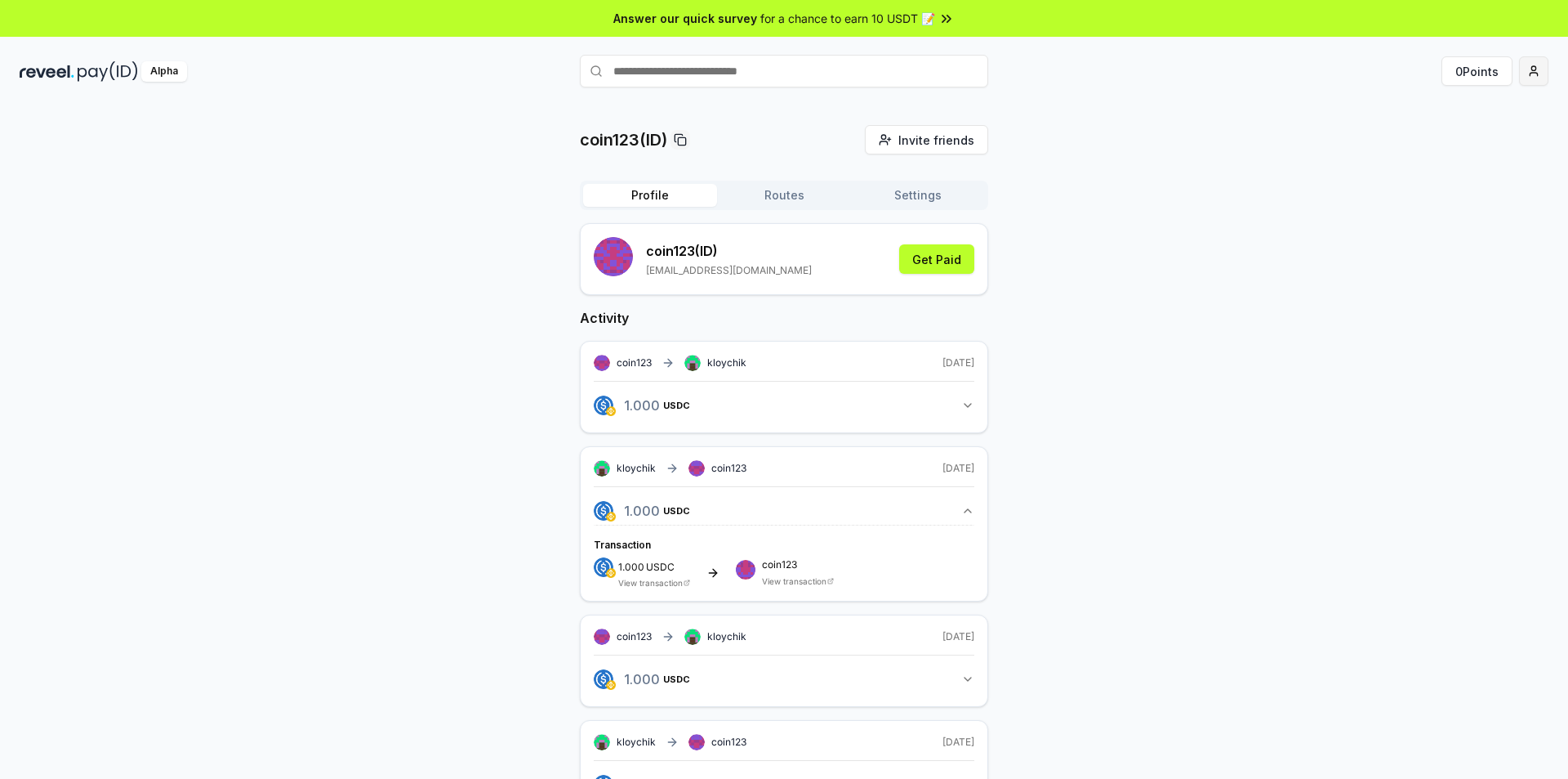
click at [1530, 65] on html "Answer our quick survey for a chance to earn 10 USDT 📝 Alpha 0 Points coin123(I…" at bounding box center [784, 389] width 1568 height 779
click at [1441, 169] on div "Connect Wallet" at bounding box center [1457, 169] width 181 height 27
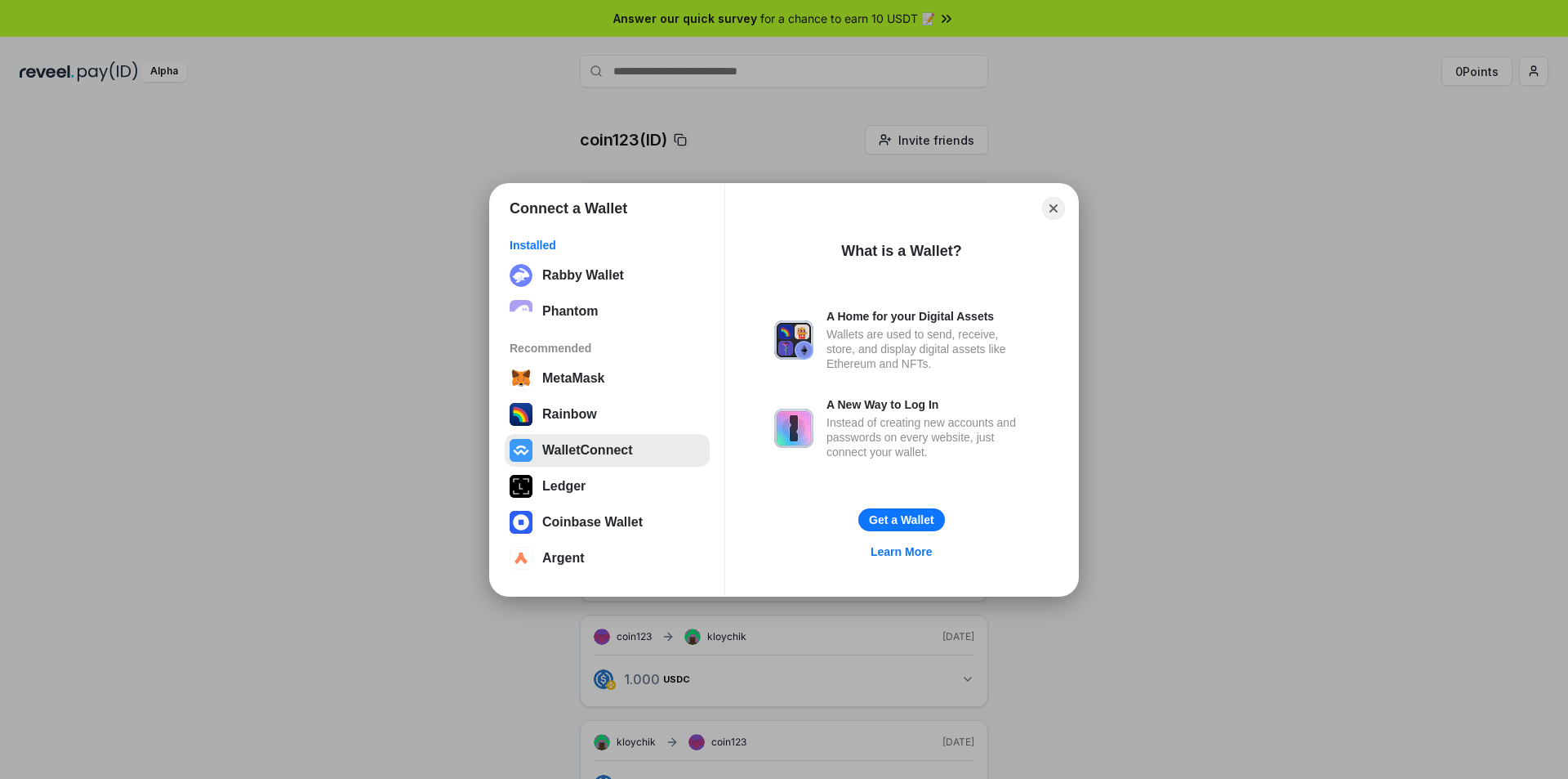
click at [588, 452] on button "WalletConnect" at bounding box center [606, 450] width 205 height 33
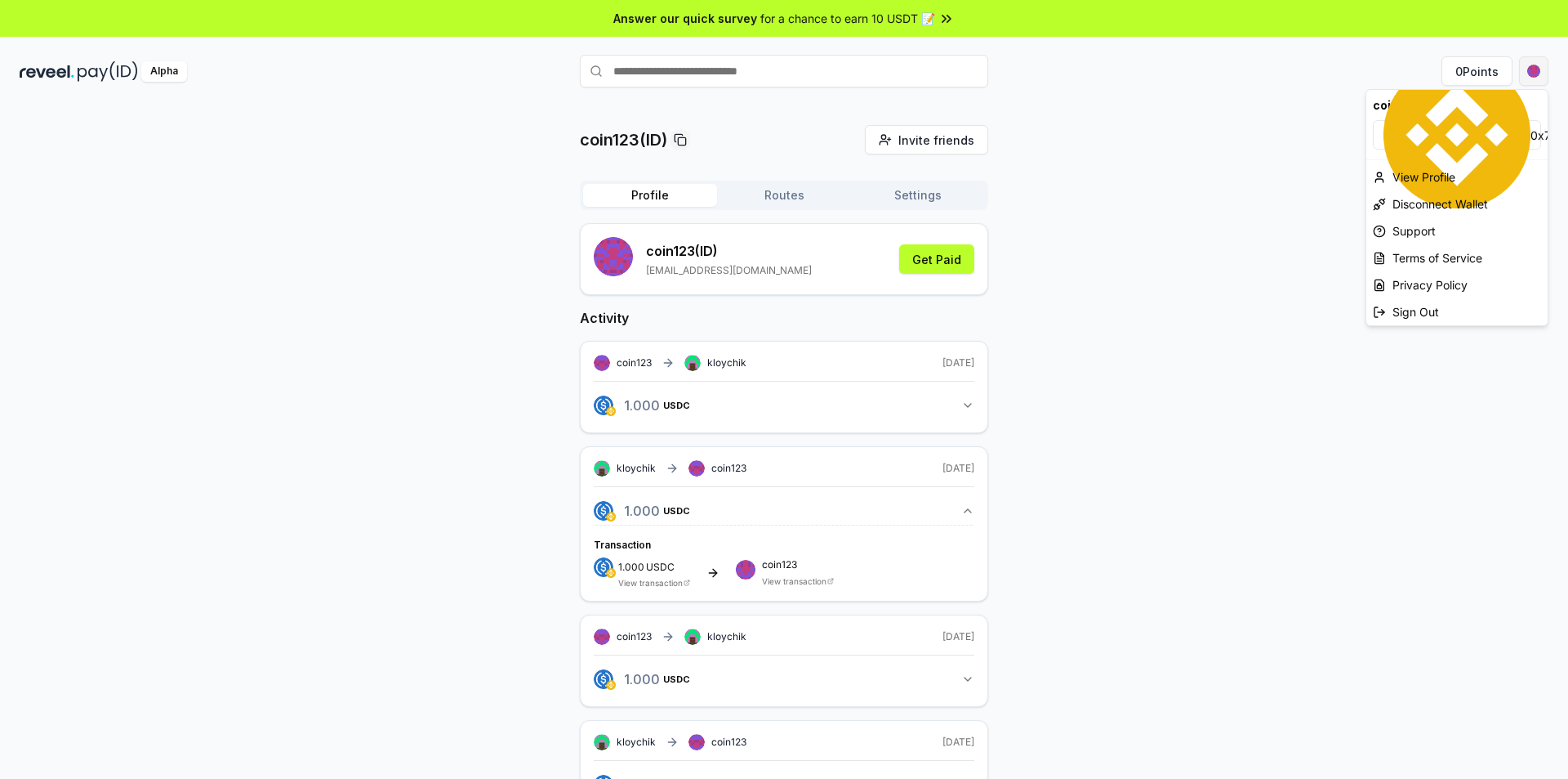
click at [1534, 67] on html "Answer our quick survey for a chance to earn 10 USDT 📝 Alpha 0 Points coin123(I…" at bounding box center [784, 389] width 1568 height 779
click at [1531, 137] on span "0x7441FE3A1511 ..." at bounding box center [1580, 135] width 99 height 17
click at [1446, 175] on div "View Profile" at bounding box center [1457, 177] width 181 height 27
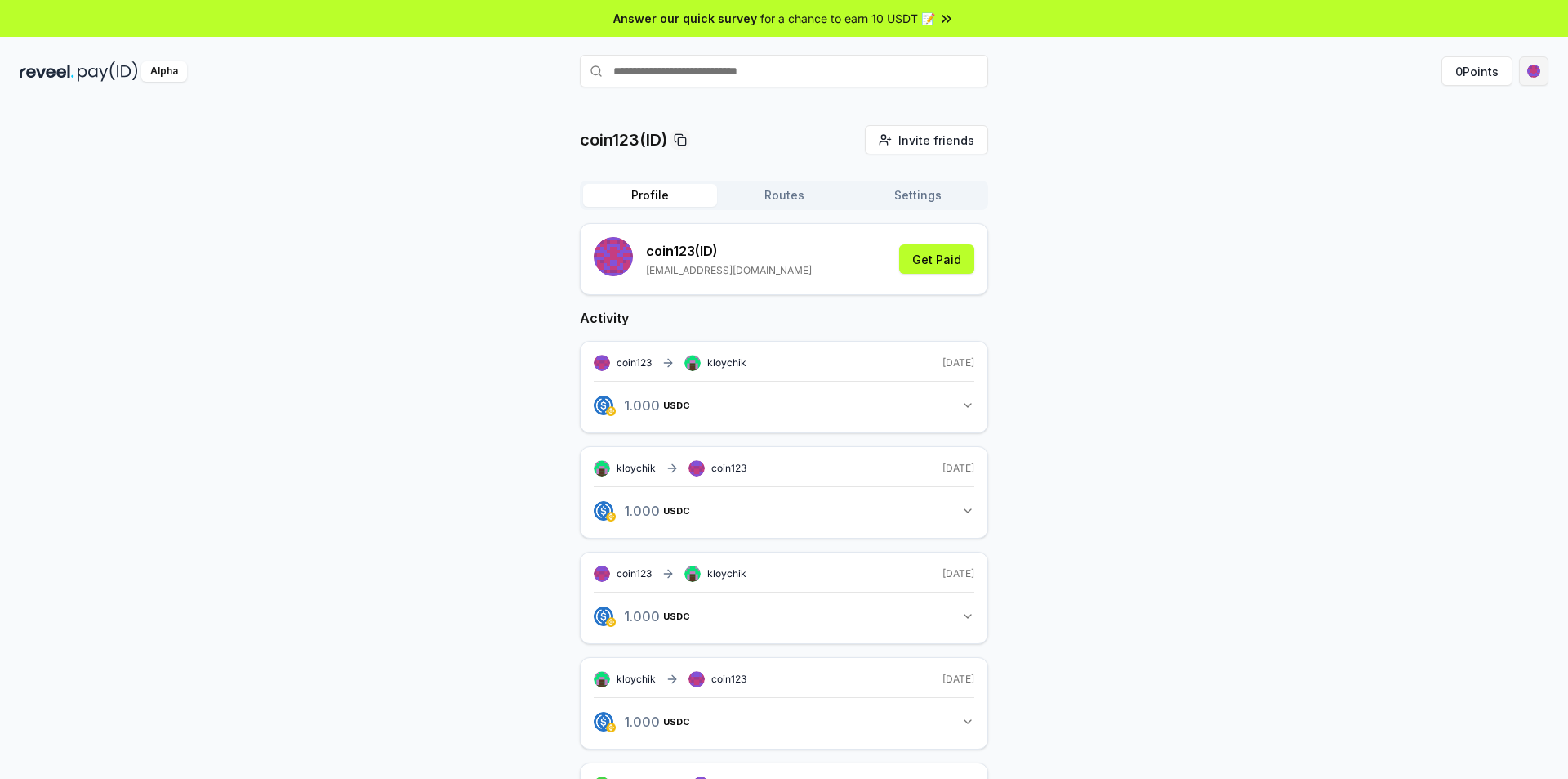
click at [1532, 67] on html "Answer our quick survey for a chance to earn 10 USDT 📝 Alpha 0 Points coin123(I…" at bounding box center [784, 389] width 1568 height 779
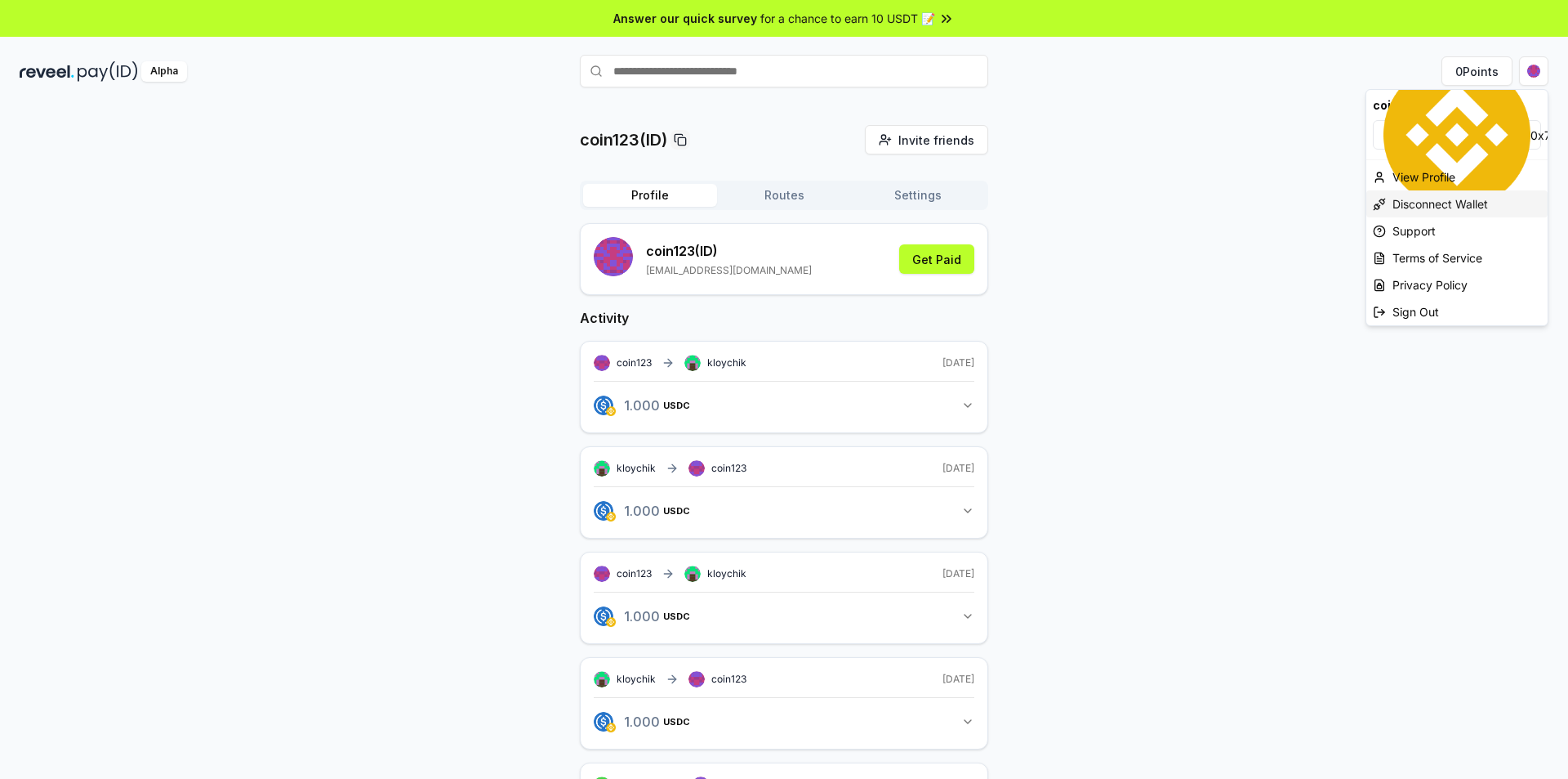
click at [1437, 202] on div "Disconnect Wallet" at bounding box center [1457, 204] width 181 height 27
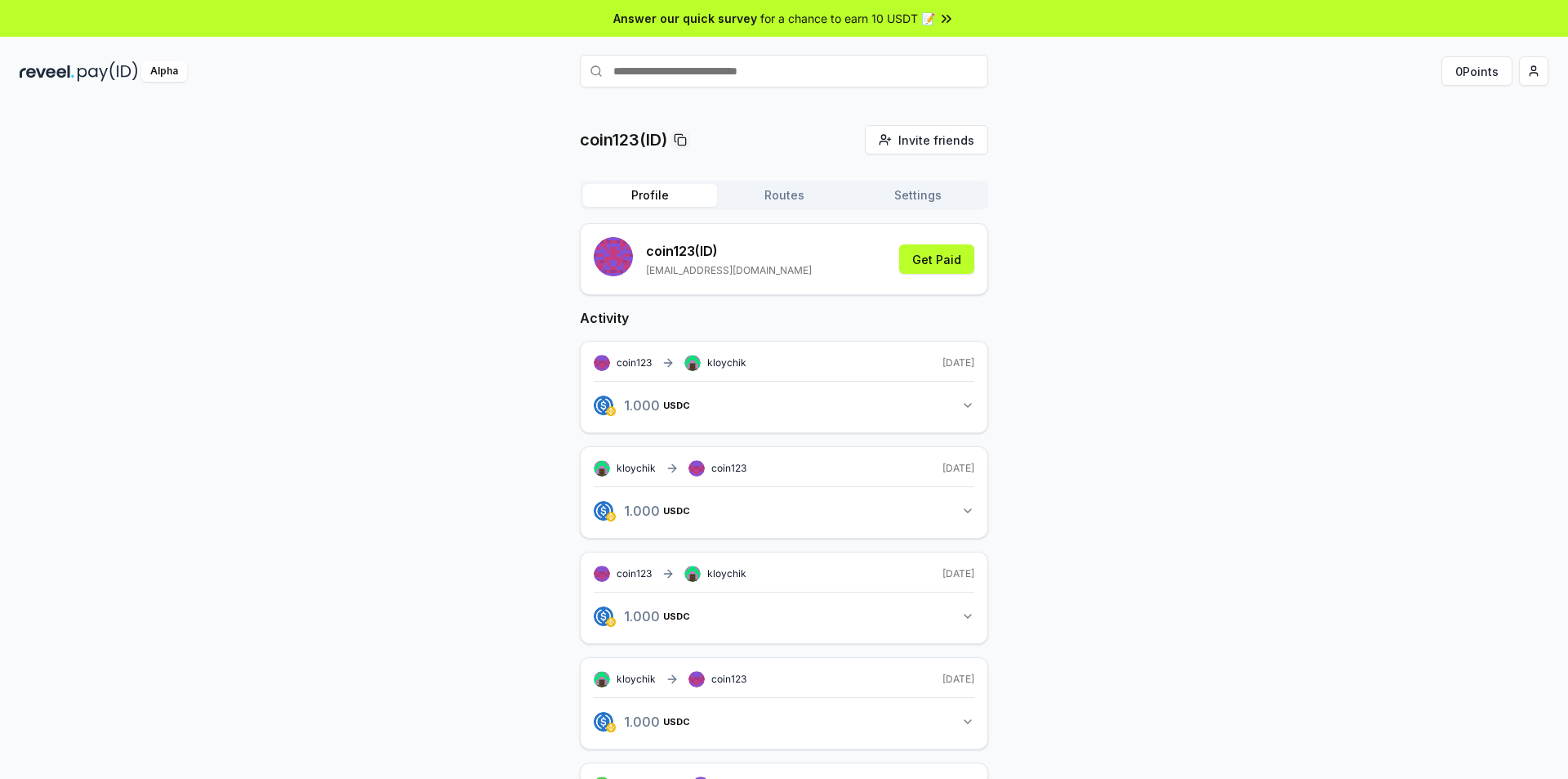
click at [1444, 358] on div "coin123(ID) Invite friends Invite Profile Routes Settings coin123 (ID) [EMAIL_A…" at bounding box center [784, 555] width 1529 height 861
